Goal: Task Accomplishment & Management: Use online tool/utility

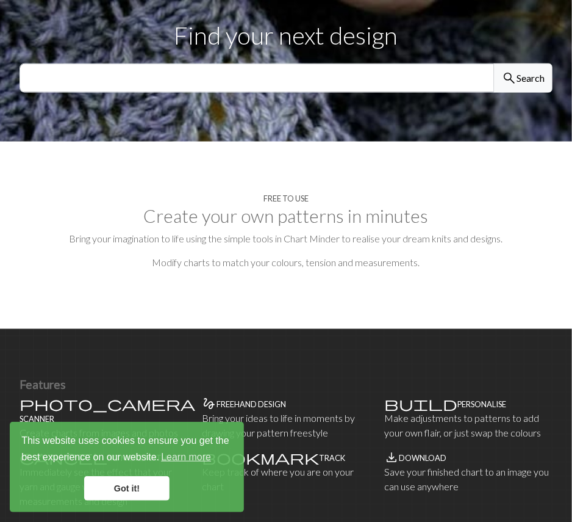
scroll to position [828, 0]
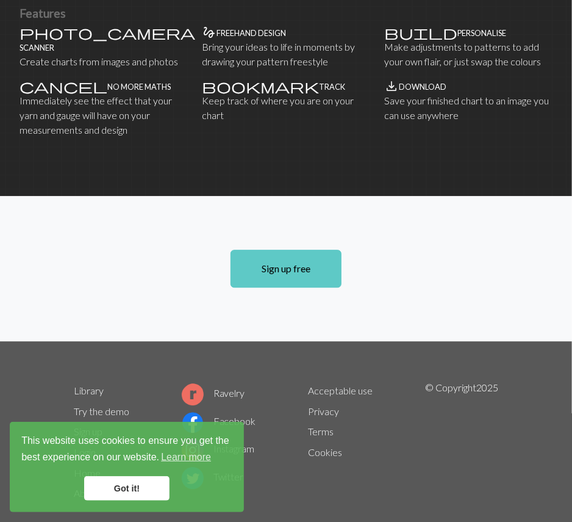
click at [276, 249] on link "Sign up free" at bounding box center [286, 268] width 111 height 38
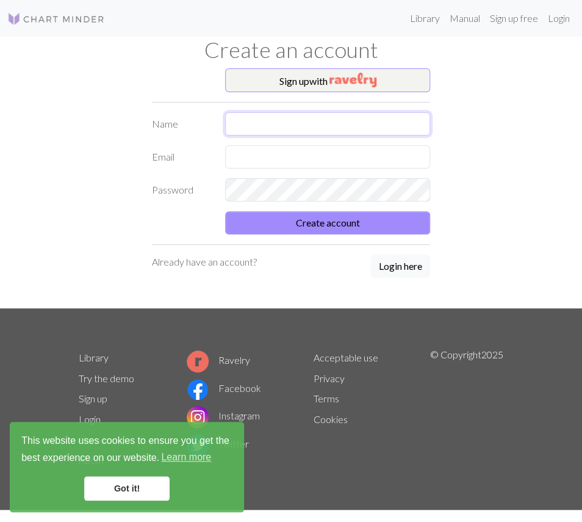
click at [309, 115] on input "text" at bounding box center [327, 123] width 205 height 23
type input "[PERSON_NAME]"
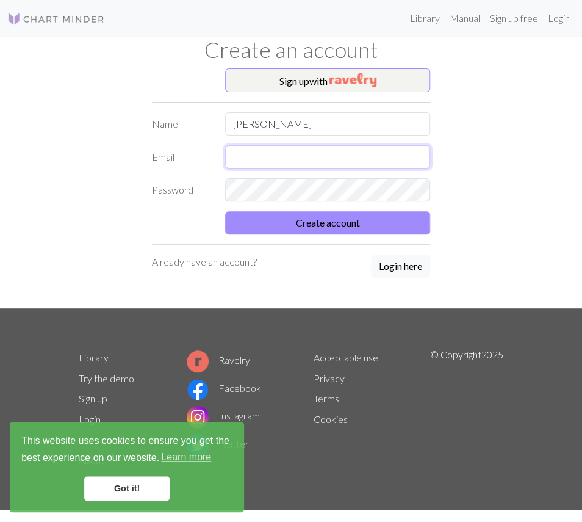
click at [301, 156] on input "text" at bounding box center [327, 156] width 205 height 23
type input "[EMAIL_ADDRESS][DOMAIN_NAME]"
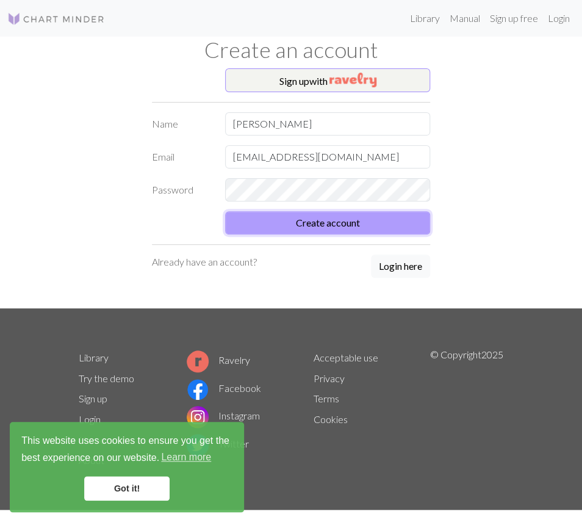
click at [342, 228] on button "Create account" at bounding box center [327, 222] width 205 height 23
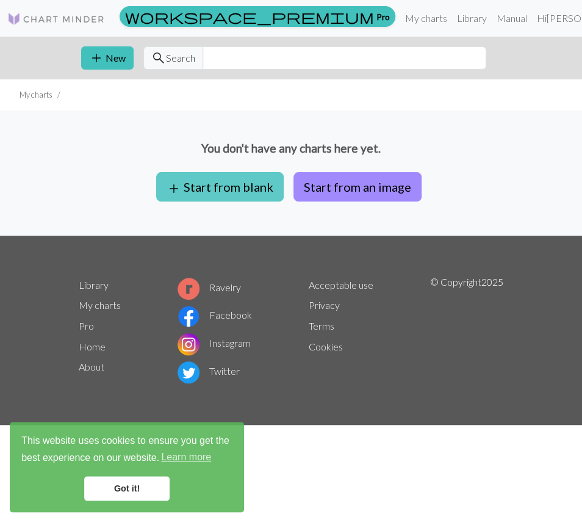
click at [225, 193] on button "add Start from blank" at bounding box center [219, 186] width 127 height 29
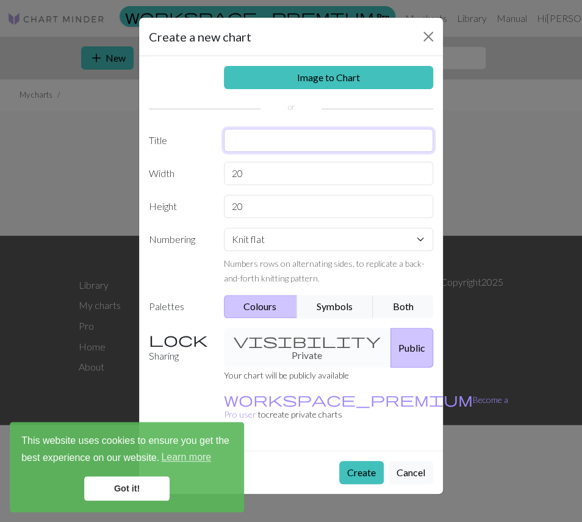
click at [375, 149] on input "text" at bounding box center [329, 140] width 210 height 23
type input "Waffle Kitchen Towel"
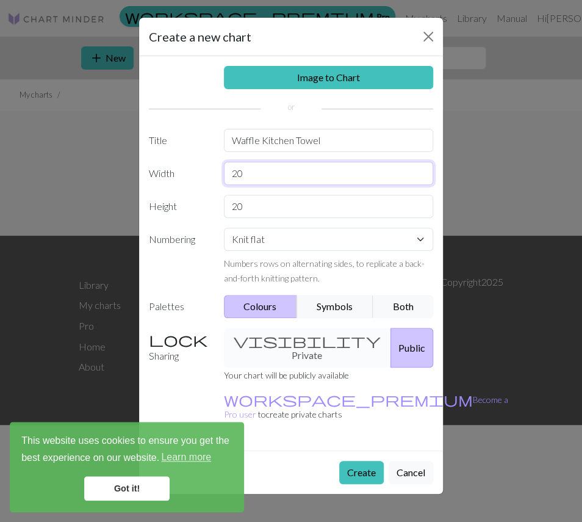
click at [331, 178] on input "20" at bounding box center [329, 173] width 210 height 23
type input "54"
click at [298, 212] on input "20" at bounding box center [329, 206] width 210 height 23
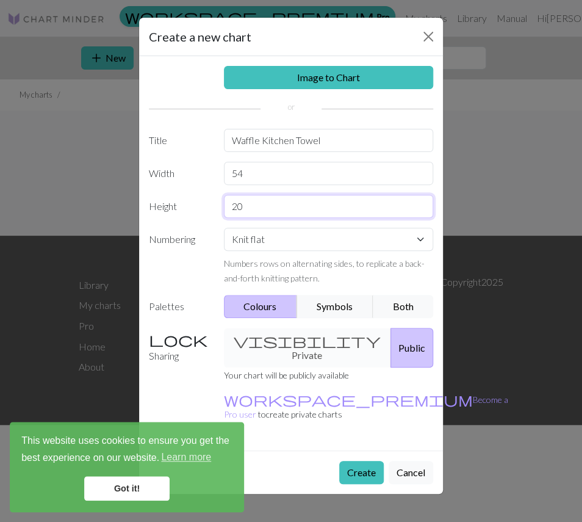
click at [298, 212] on input "20" at bounding box center [329, 206] width 210 height 23
type input "120"
click at [197, 280] on label "Numbering" at bounding box center [179, 256] width 75 height 57
click at [357, 461] on button "Create" at bounding box center [361, 472] width 45 height 23
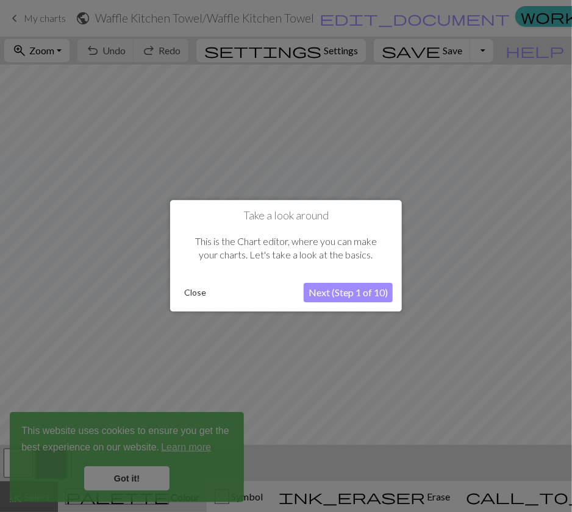
click at [197, 290] on button "Close" at bounding box center [195, 293] width 32 height 18
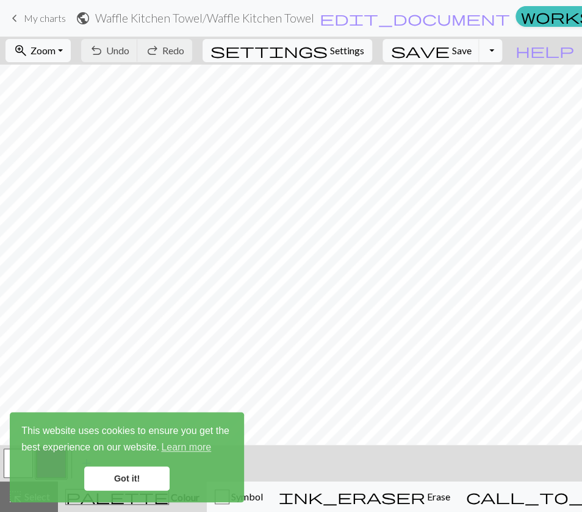
click at [141, 476] on link "Got it!" at bounding box center [126, 479] width 85 height 24
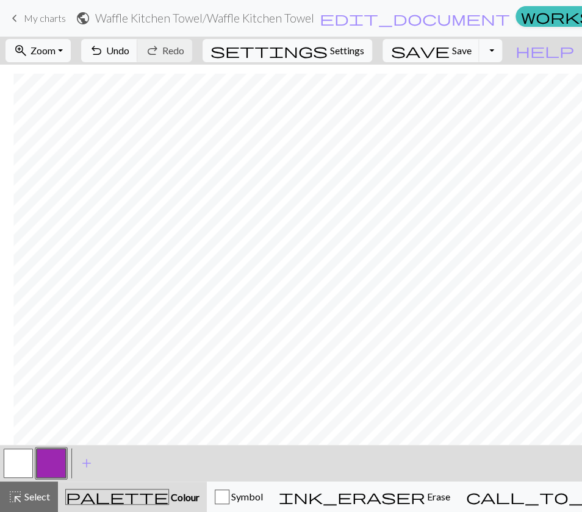
scroll to position [566, 13]
click at [23, 468] on button "button" at bounding box center [18, 463] width 29 height 29
click at [40, 464] on button "button" at bounding box center [51, 463] width 29 height 29
click at [18, 465] on button "button" at bounding box center [18, 463] width 29 height 29
click at [51, 462] on button "button" at bounding box center [51, 463] width 29 height 29
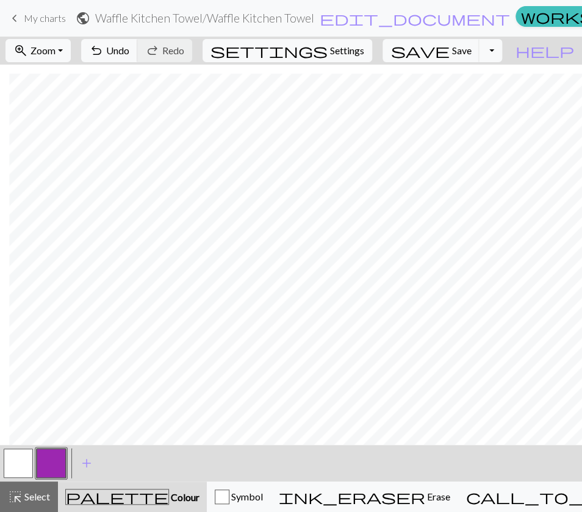
click at [26, 462] on button "button" at bounding box center [18, 463] width 29 height 29
click at [49, 461] on button "button" at bounding box center [51, 463] width 29 height 29
click at [22, 467] on button "button" at bounding box center [18, 463] width 29 height 29
click at [44, 450] on button "button" at bounding box center [51, 463] width 29 height 29
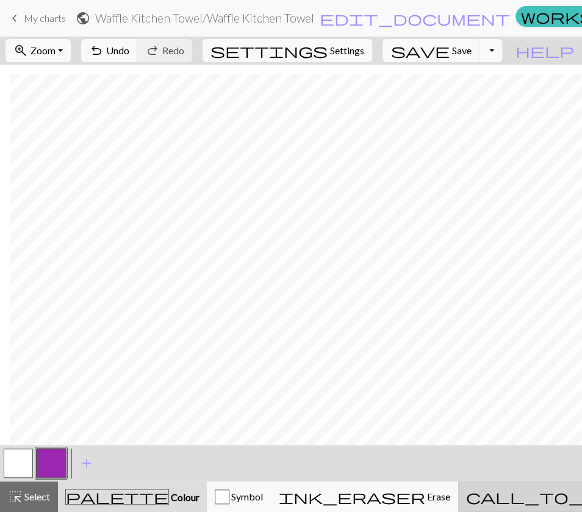
drag, startPoint x: 56, startPoint y: 437, endPoint x: 504, endPoint y: 497, distance: 452.3
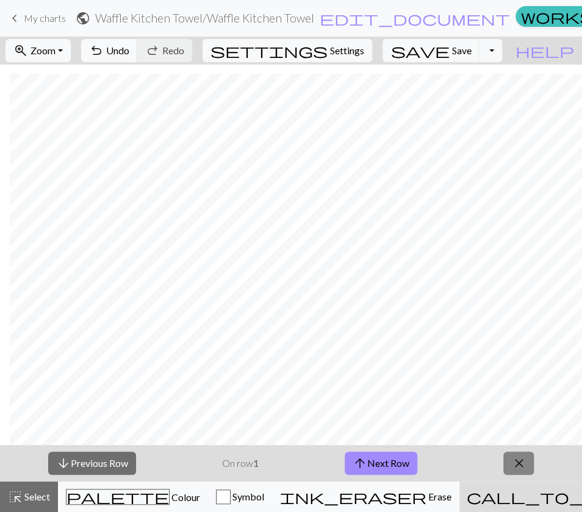
click at [524, 465] on span "close" at bounding box center [518, 463] width 15 height 17
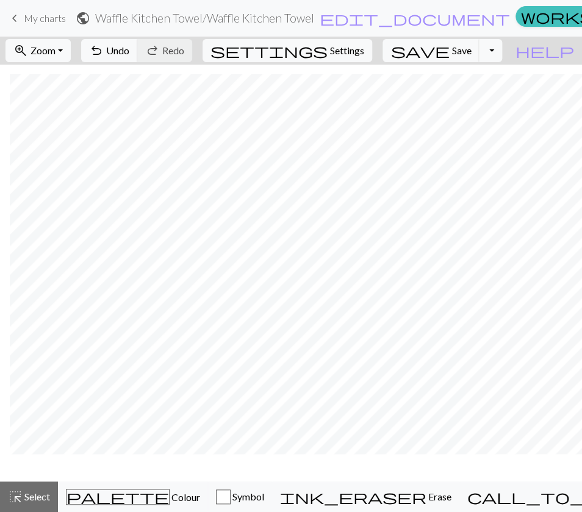
scroll to position [486, 10]
click at [231, 494] on div "button" at bounding box center [223, 497] width 15 height 15
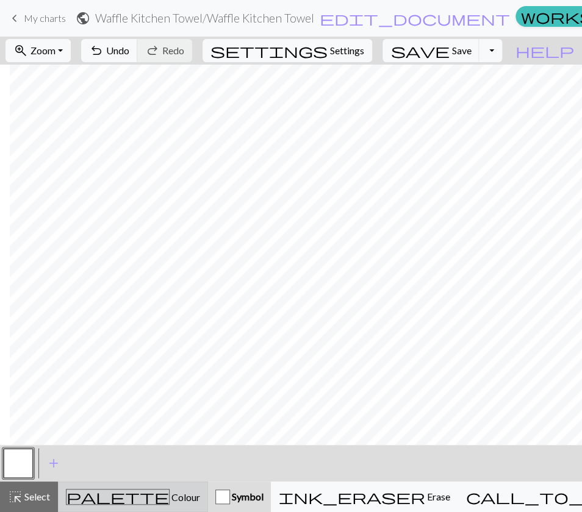
click at [170, 495] on span "Colour" at bounding box center [185, 498] width 31 height 12
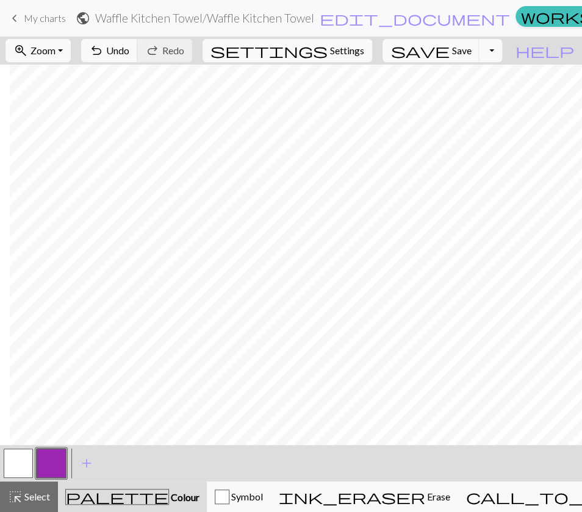
click at [12, 468] on button "button" at bounding box center [18, 463] width 29 height 29
click at [54, 469] on button "button" at bounding box center [51, 463] width 29 height 29
click at [24, 467] on button "button" at bounding box center [18, 463] width 29 height 29
click at [49, 473] on button "button" at bounding box center [51, 463] width 29 height 29
